Goal: Information Seeking & Learning: Learn about a topic

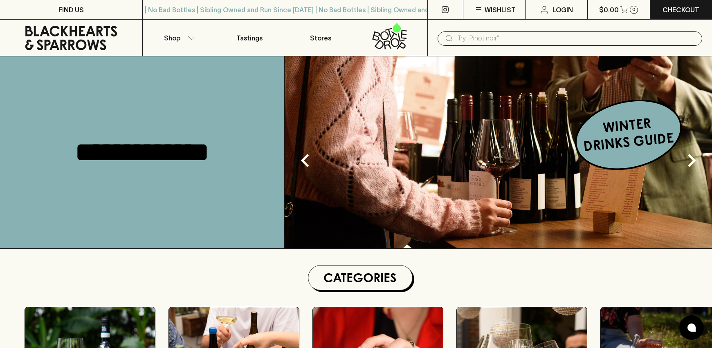
click at [180, 38] on button "Shop" at bounding box center [178, 38] width 71 height 36
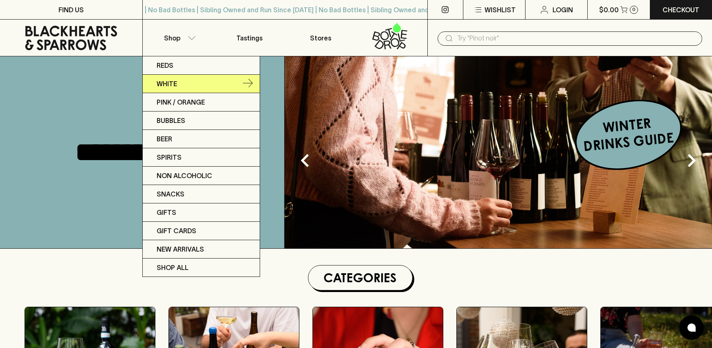
click at [230, 83] on link "White" at bounding box center [201, 84] width 117 height 18
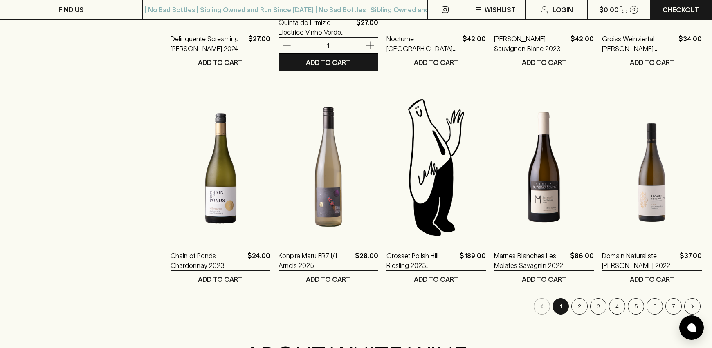
scroll to position [724, 0]
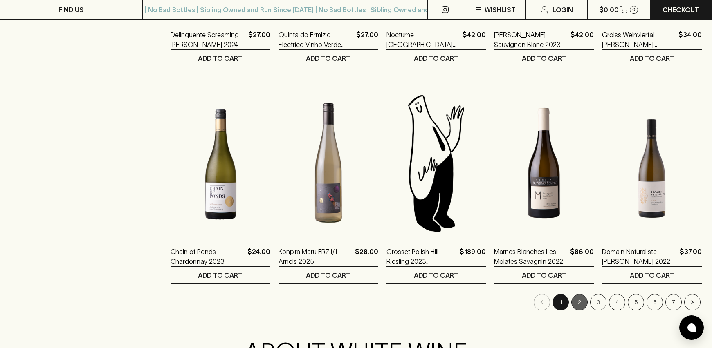
click at [583, 296] on button "2" at bounding box center [579, 302] width 16 height 16
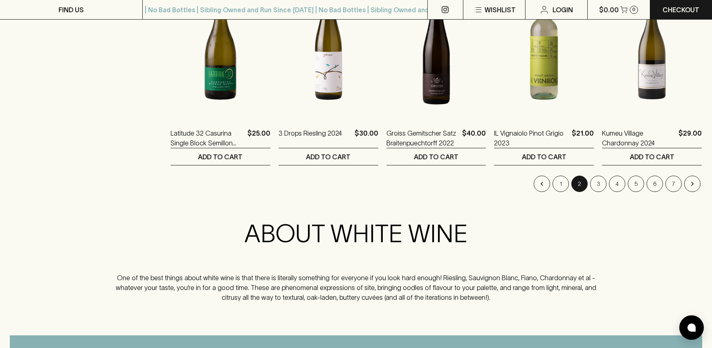
scroll to position [843, 0]
click at [597, 183] on button "3" at bounding box center [598, 183] width 16 height 16
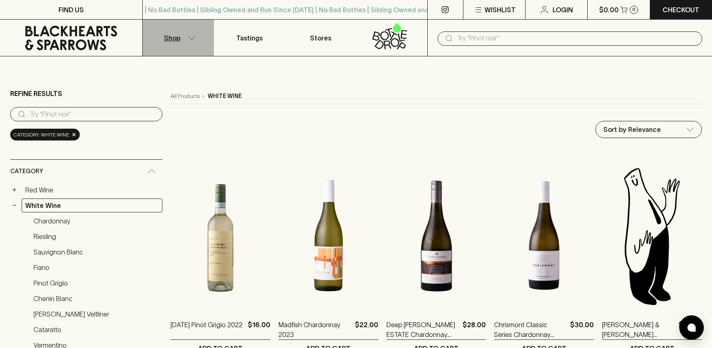
click at [172, 36] on p "Shop" at bounding box center [172, 38] width 16 height 10
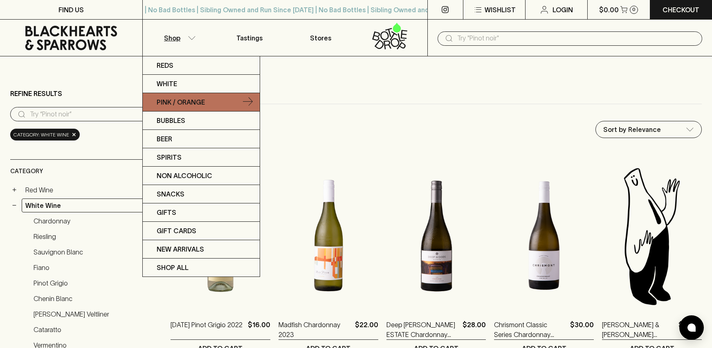
click at [181, 103] on p "Pink / Orange" at bounding box center [181, 102] width 48 height 10
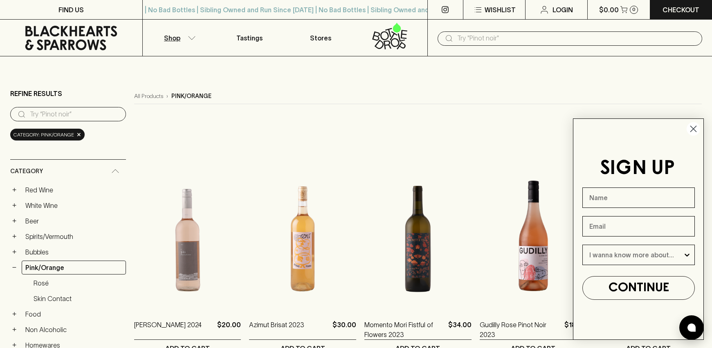
click at [695, 127] on icon "Close dialog" at bounding box center [693, 129] width 6 height 6
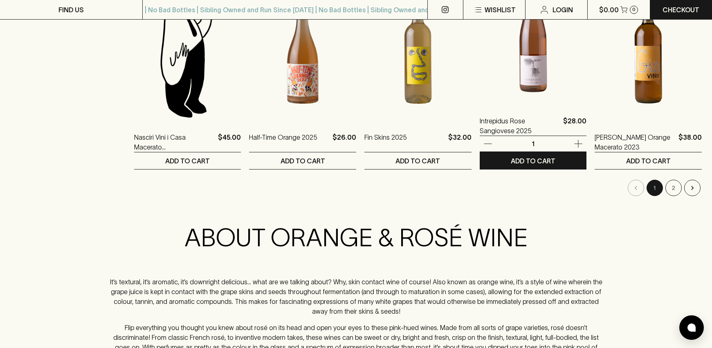
scroll to position [842, 0]
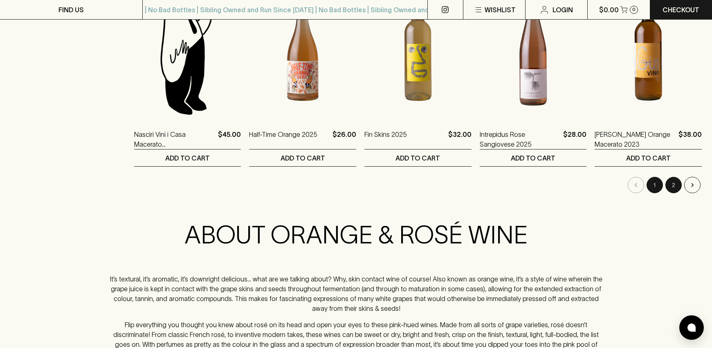
click at [670, 191] on button "2" at bounding box center [673, 185] width 16 height 16
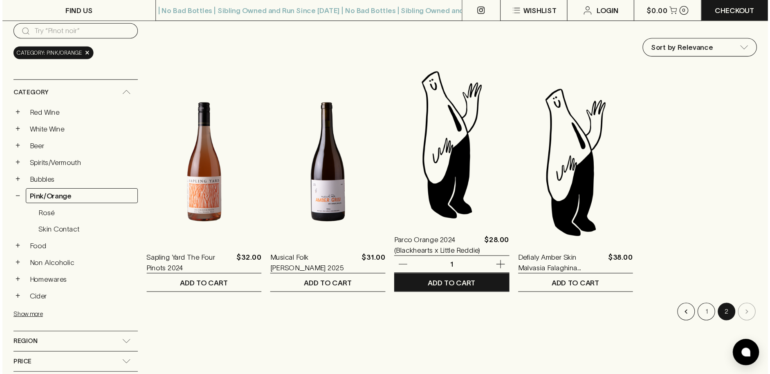
scroll to position [87, 0]
